Goal: Transaction & Acquisition: Book appointment/travel/reservation

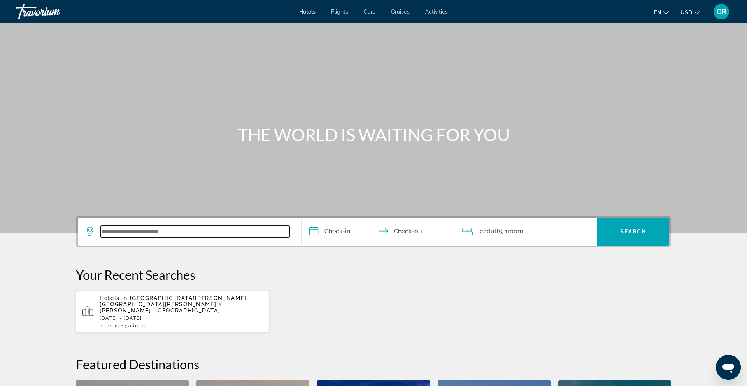
click at [176, 232] on input "Search widget" at bounding box center [195, 232] width 189 height 12
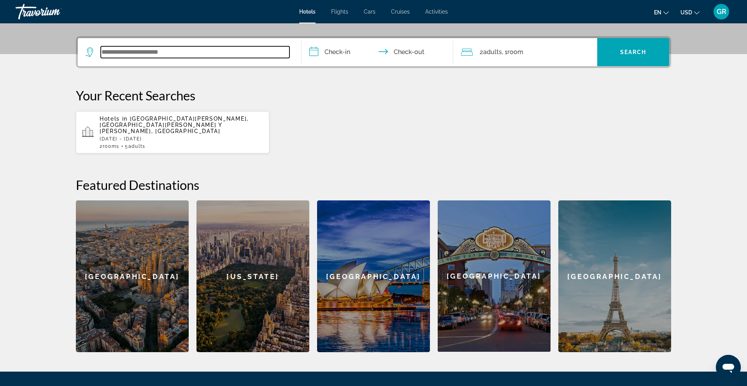
scroll to position [190, 0]
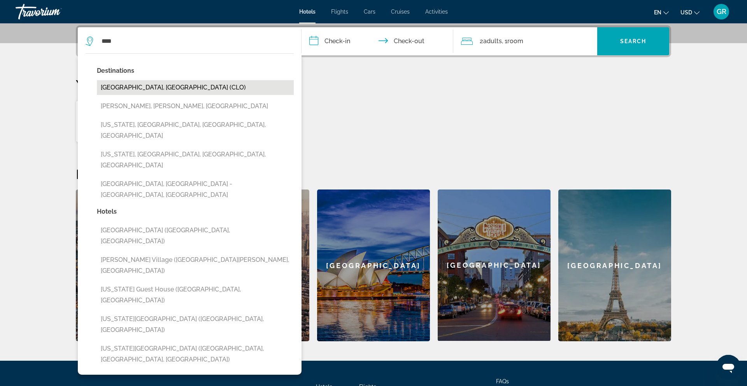
click at [165, 86] on button "[GEOGRAPHIC_DATA], [GEOGRAPHIC_DATA] (CLO)" at bounding box center [195, 87] width 197 height 15
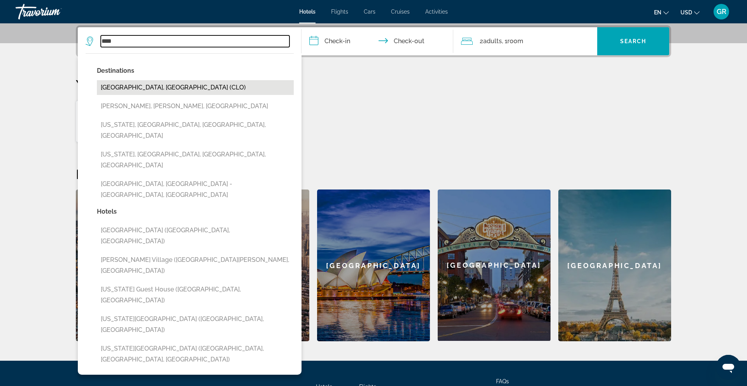
type input "**********"
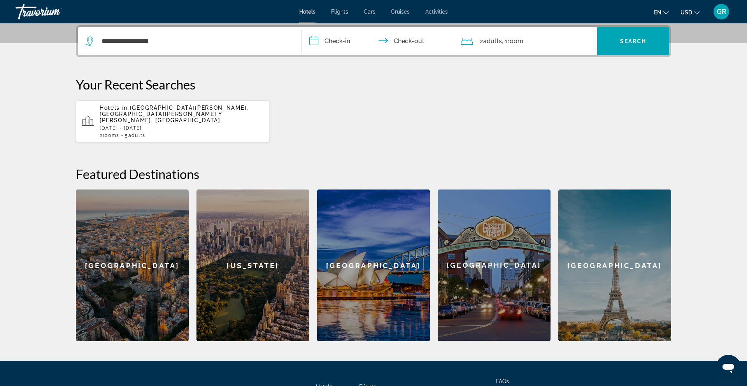
click at [339, 40] on input "**********" at bounding box center [378, 42] width 155 height 30
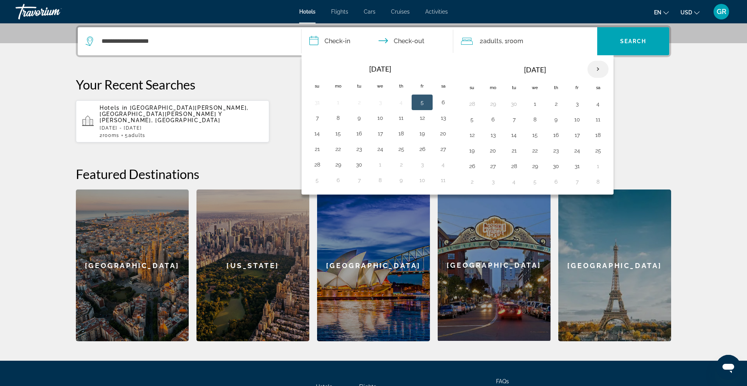
click at [595, 68] on th "Next month" at bounding box center [597, 69] width 21 height 17
click at [594, 67] on th "Next month" at bounding box center [597, 69] width 21 height 17
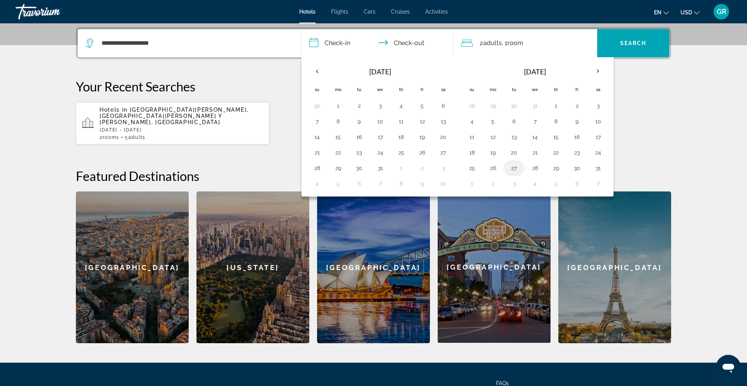
click at [515, 168] on button "27" at bounding box center [514, 168] width 12 height 11
click at [599, 68] on th "Next month" at bounding box center [597, 71] width 21 height 17
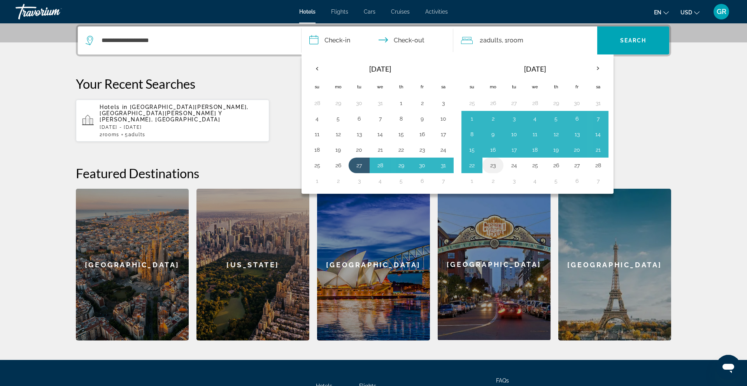
click at [490, 165] on button "23" at bounding box center [493, 165] width 12 height 11
type input "**********"
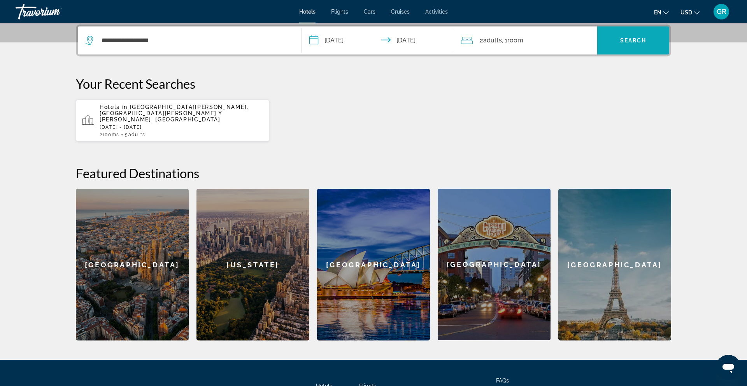
click at [634, 39] on span "Search" at bounding box center [633, 40] width 26 height 6
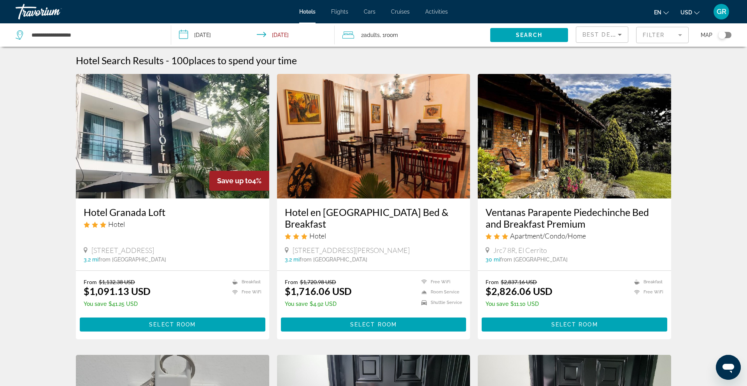
click at [679, 32] on mat-form-field "Filter" at bounding box center [662, 35] width 53 height 16
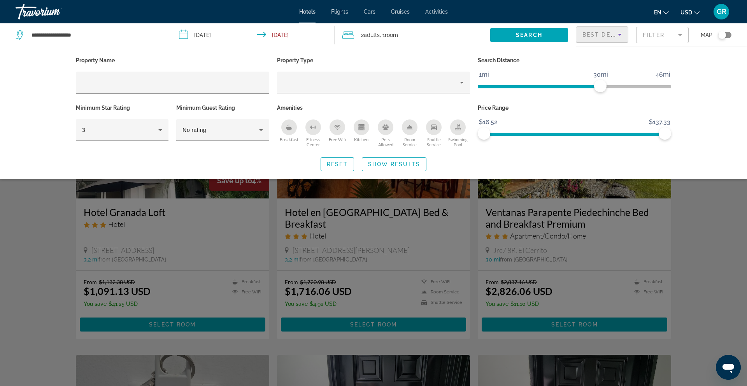
click at [620, 34] on icon "Sort by" at bounding box center [620, 35] width 4 height 2
click at [732, 79] on div at bounding box center [373, 193] width 747 height 386
click at [697, 234] on div "Search widget" at bounding box center [373, 251] width 747 height 269
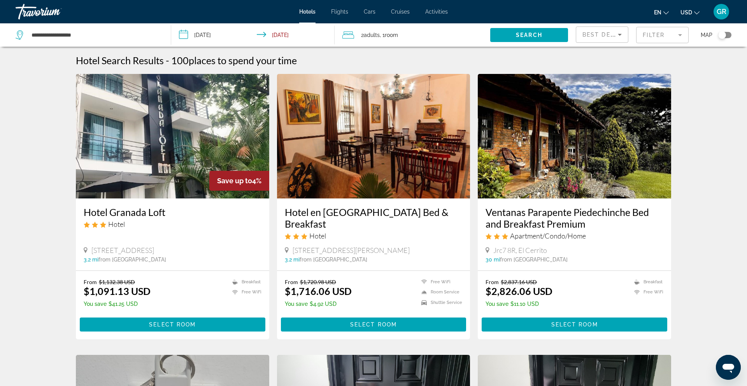
click at [649, 38] on mat-form-field "Filter" at bounding box center [662, 35] width 53 height 16
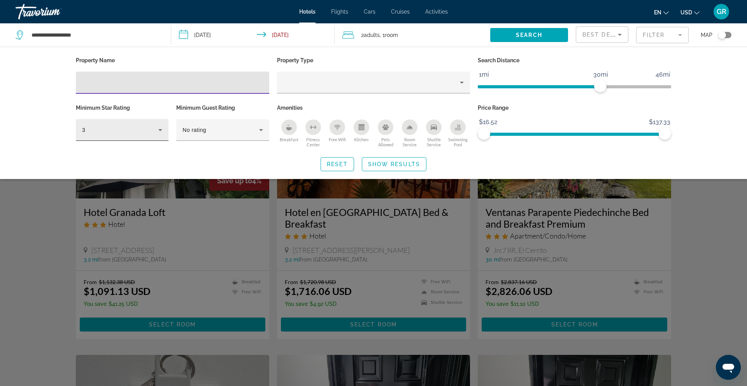
click at [162, 129] on icon "Hotel Filters" at bounding box center [160, 129] width 9 height 9
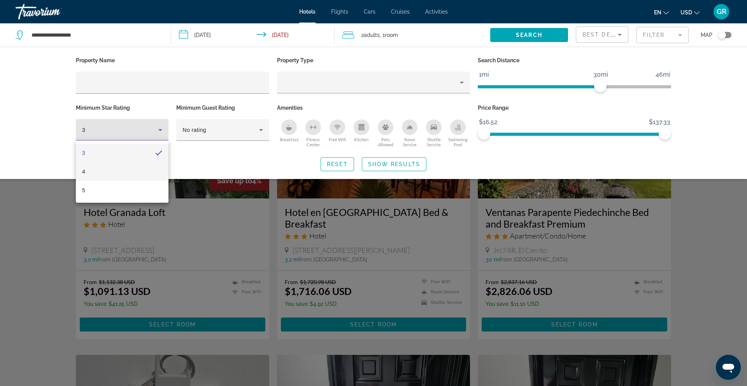
click at [107, 175] on mat-option "4" at bounding box center [122, 171] width 93 height 19
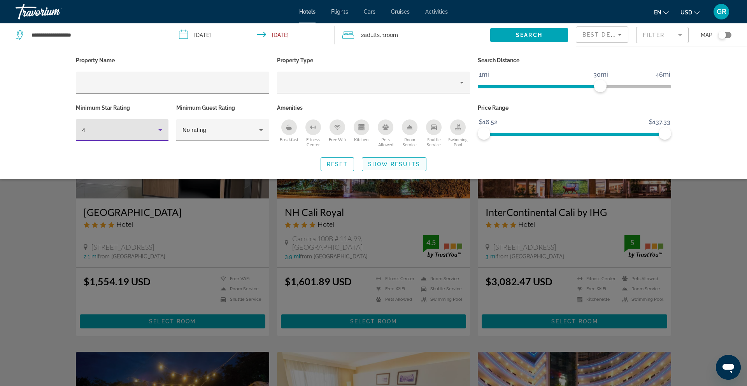
click at [393, 164] on span "Show Results" at bounding box center [394, 164] width 52 height 6
